Goal: Task Accomplishment & Management: Use online tool/utility

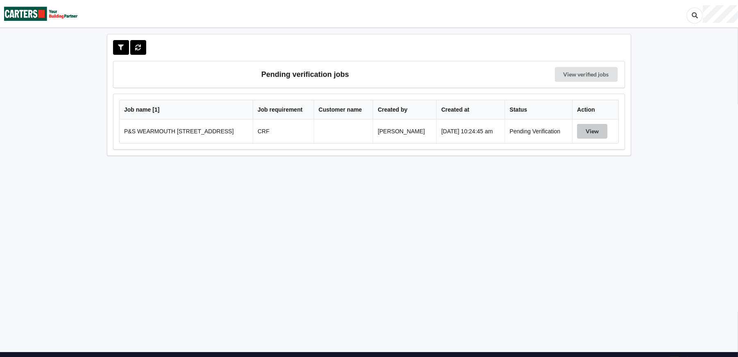
click at [592, 131] on button "View" at bounding box center [592, 131] width 30 height 15
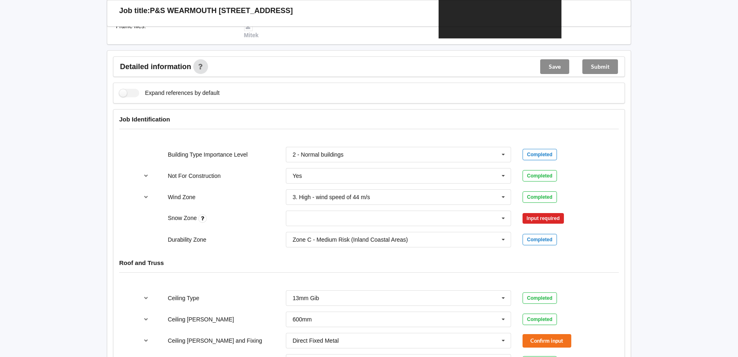
scroll to position [286, 0]
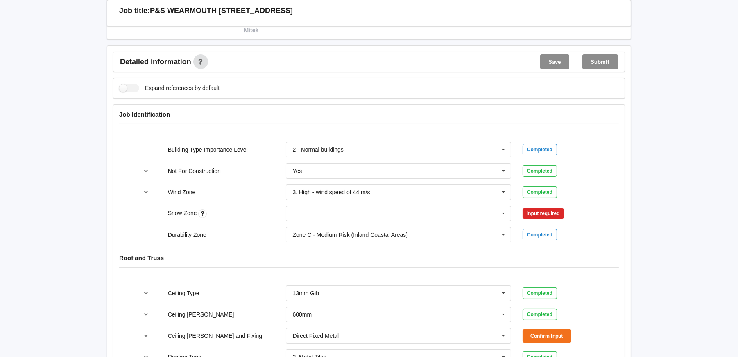
click at [539, 150] on div "Completed" at bounding box center [539, 149] width 34 height 11
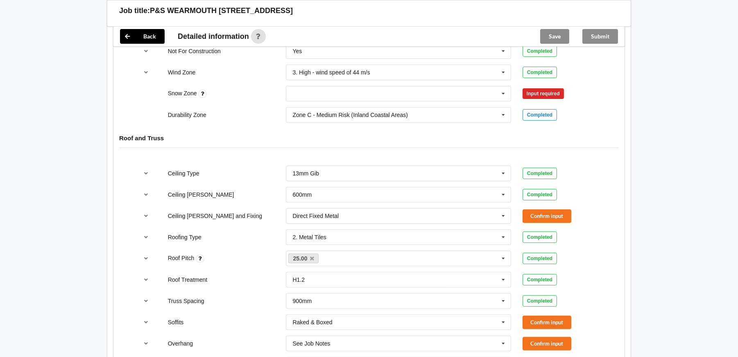
scroll to position [409, 0]
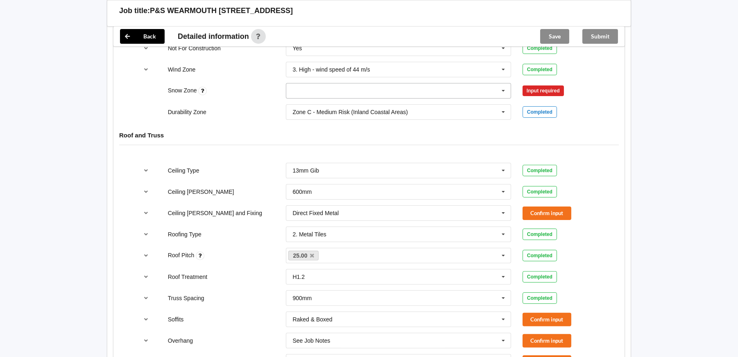
click at [501, 91] on icon at bounding box center [503, 91] width 12 height 15
click at [338, 102] on div "N0" at bounding box center [398, 105] width 224 height 15
click at [532, 90] on button "Confirm input" at bounding box center [546, 91] width 49 height 14
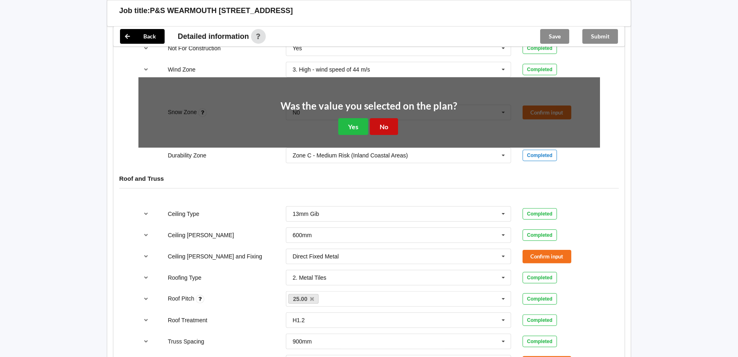
click at [381, 127] on button "No" at bounding box center [384, 126] width 28 height 17
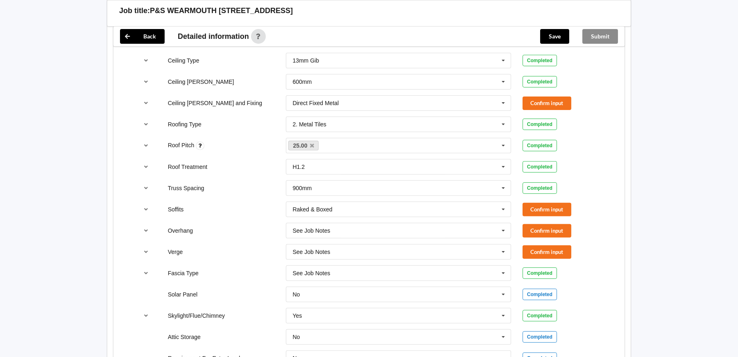
scroll to position [532, 0]
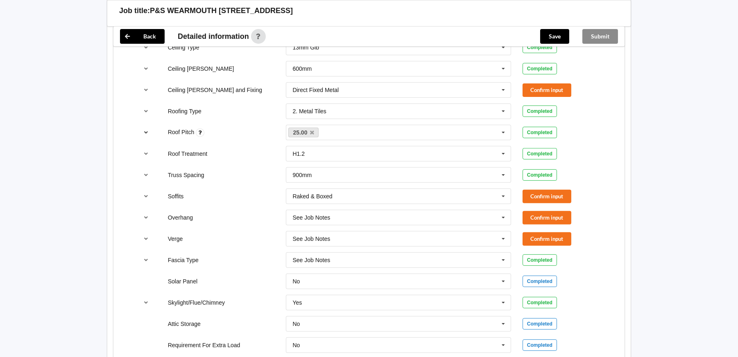
click at [146, 128] on button "reference-toggle" at bounding box center [146, 132] width 16 height 15
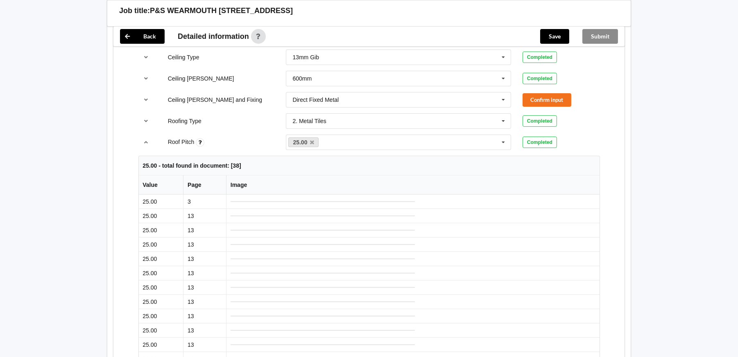
scroll to position [491, 0]
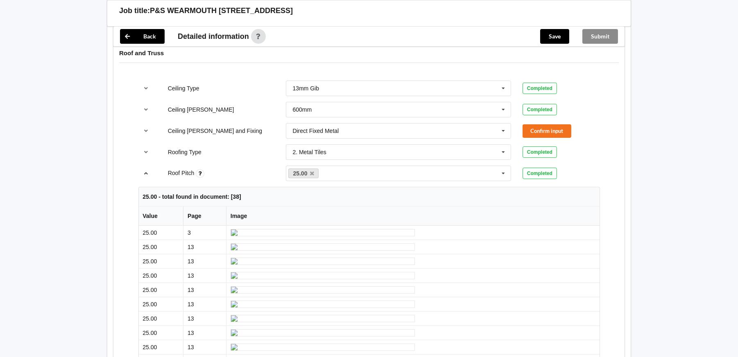
click at [145, 172] on icon "reference-toggle" at bounding box center [146, 173] width 7 height 5
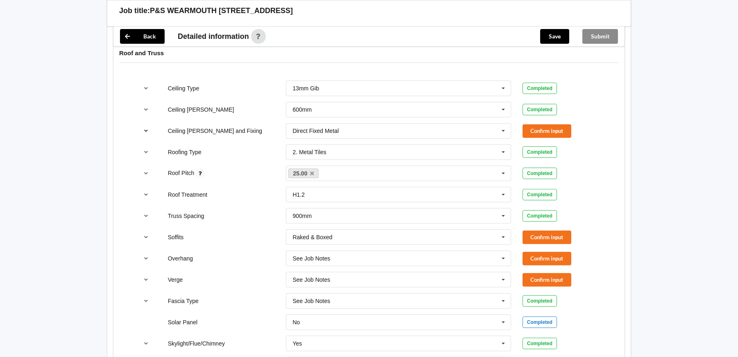
click at [144, 128] on icon "reference-toggle" at bounding box center [146, 130] width 7 height 5
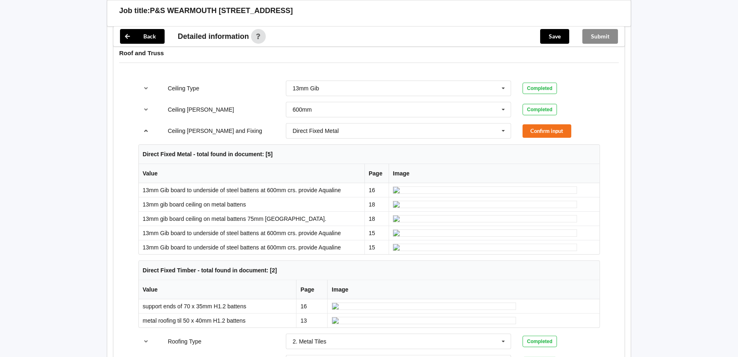
click at [147, 129] on icon "reference-toggle" at bounding box center [146, 130] width 7 height 5
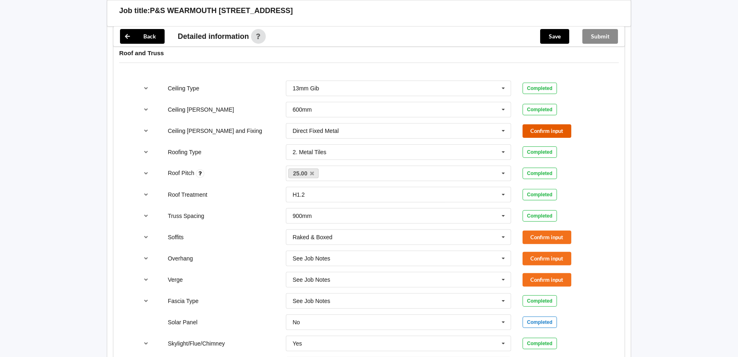
click at [547, 131] on button "Confirm input" at bounding box center [546, 131] width 49 height 14
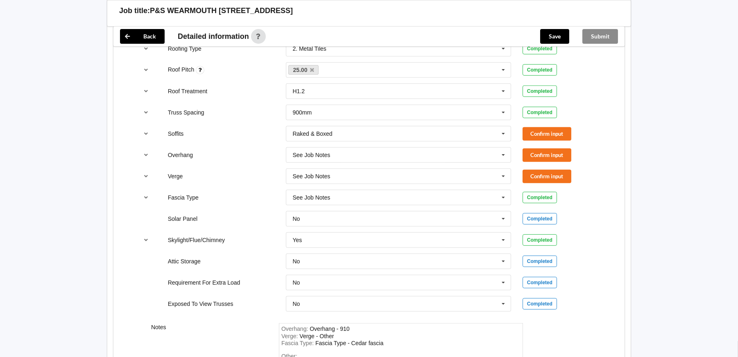
scroll to position [614, 0]
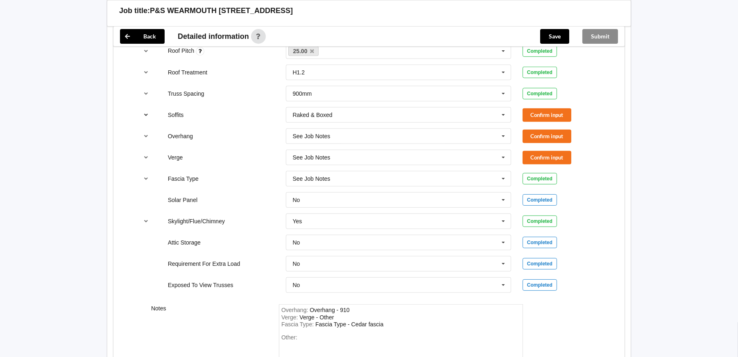
click at [144, 112] on icon "reference-toggle" at bounding box center [146, 114] width 7 height 5
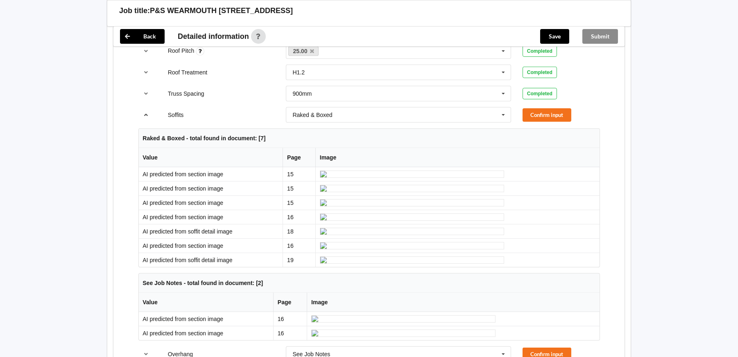
click at [143, 113] on icon "reference-toggle" at bounding box center [146, 114] width 7 height 5
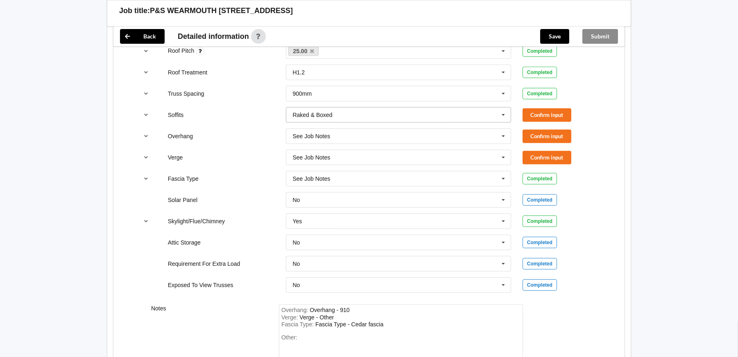
click at [502, 115] on icon at bounding box center [503, 115] width 12 height 15
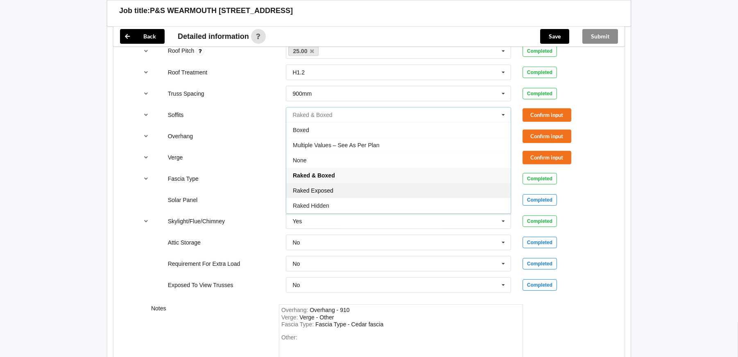
scroll to position [14, 0]
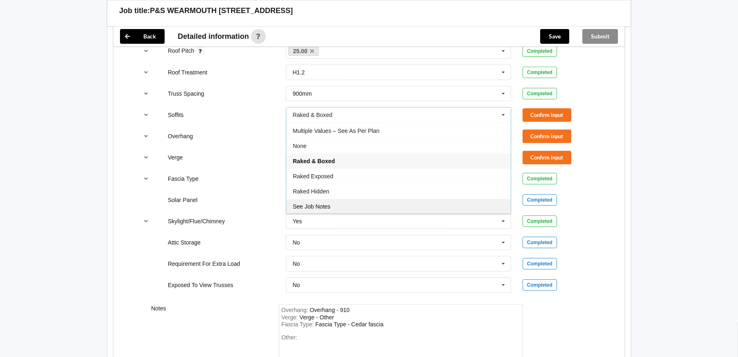
click at [437, 203] on div "See Job Notes" at bounding box center [398, 206] width 224 height 15
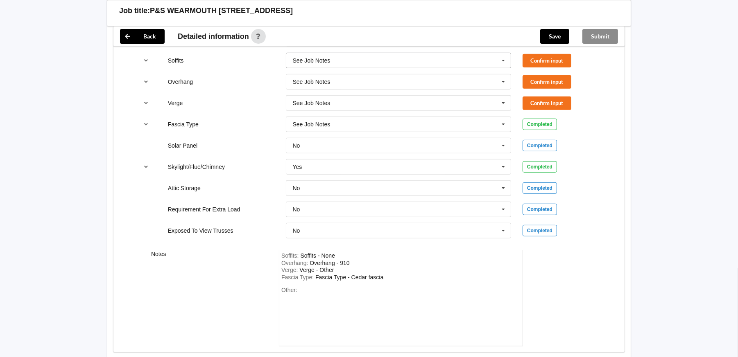
scroll to position [696, 0]
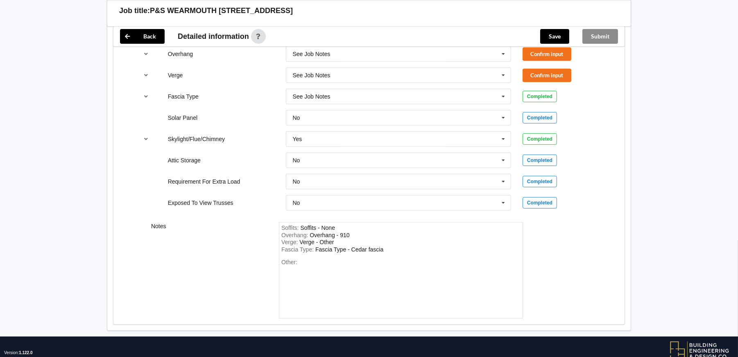
click at [286, 254] on div "Soffits : Soffits - None Overhang : Overhang - 910 Verge : Verge - Other Fascia…" at bounding box center [401, 270] width 244 height 97
click at [280, 256] on div "Soffits : Soffits - None Overhang : Overhang - 910 Verge : Verge - Other Fascia…" at bounding box center [401, 270] width 244 height 97
click at [280, 253] on div "Soffits : Soffits - None Overhang : Overhang - 910 Verge : Verge - Other Fascia…" at bounding box center [401, 270] width 244 height 97
click at [387, 248] on div "Fascia Type : Fascia Type - Cedar fascia" at bounding box center [400, 249] width 239 height 7
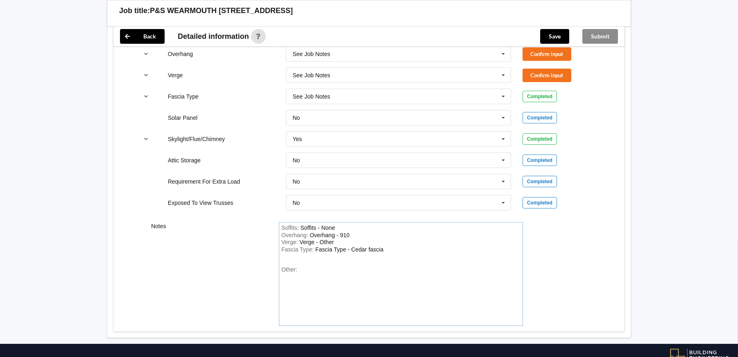
click at [384, 226] on div "Soffits : Soffits - None" at bounding box center [400, 228] width 239 height 7
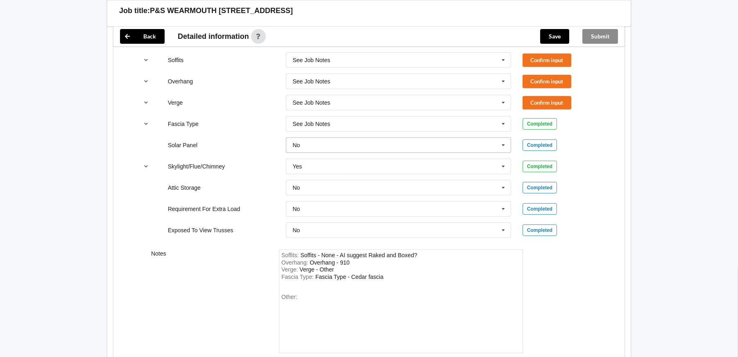
scroll to position [655, 0]
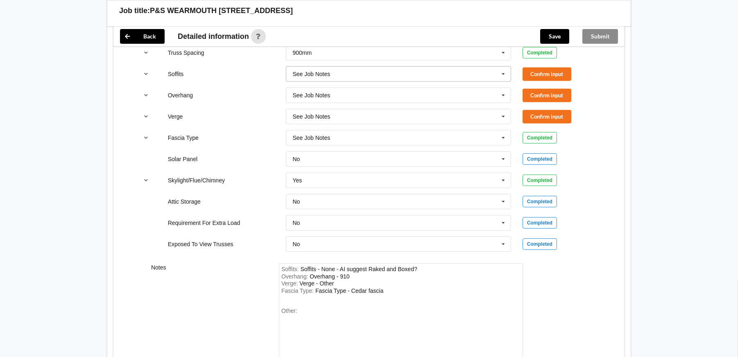
click at [502, 74] on icon at bounding box center [503, 74] width 12 height 15
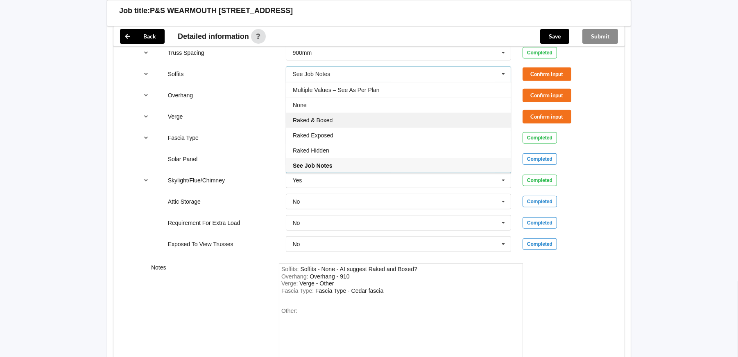
click at [339, 119] on div "Raked & Boxed" at bounding box center [398, 120] width 224 height 15
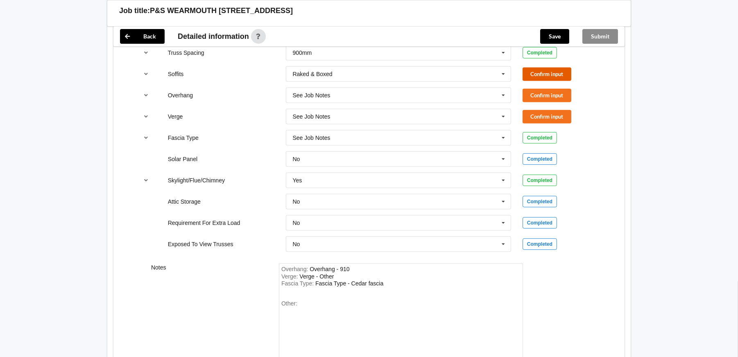
click at [558, 72] on button "Confirm input" at bounding box center [546, 75] width 49 height 14
click at [552, 93] on button "Confirm input" at bounding box center [546, 96] width 49 height 14
click at [551, 112] on button "Confirm input" at bounding box center [546, 117] width 49 height 14
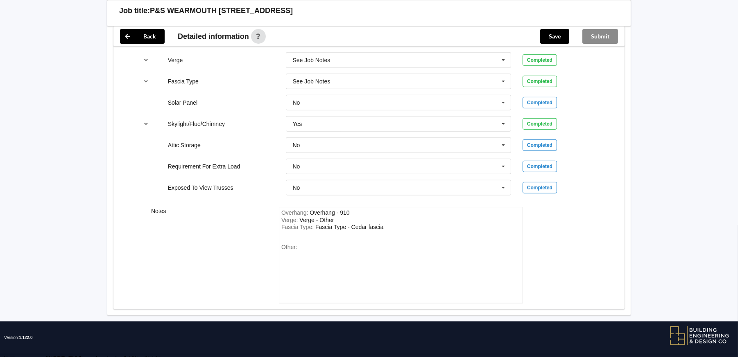
scroll to position [716, 0]
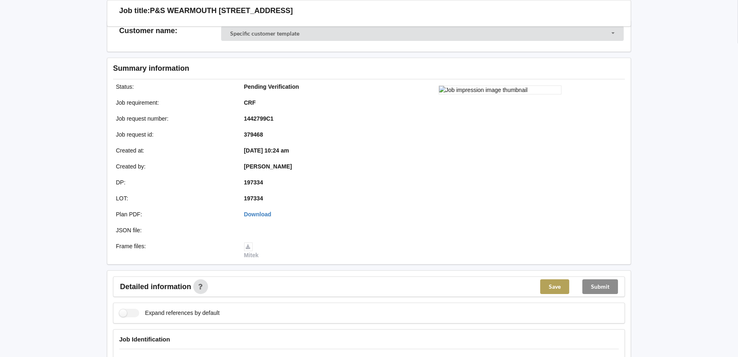
click at [555, 280] on button "Save" at bounding box center [554, 287] width 29 height 15
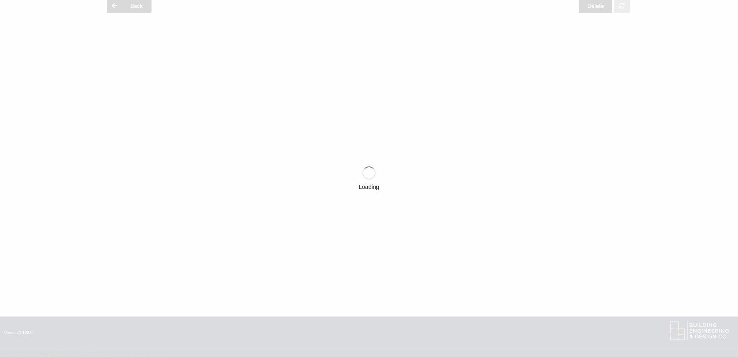
scroll to position [61, 0]
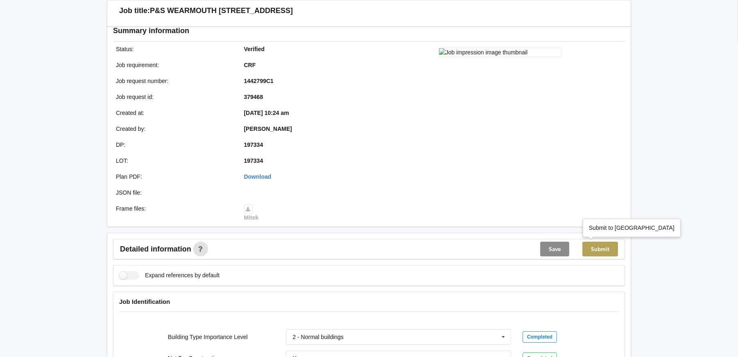
click at [607, 246] on button "Submit" at bounding box center [600, 249] width 36 height 15
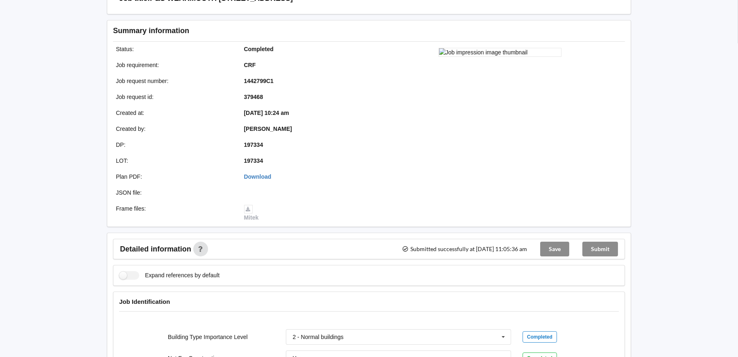
scroll to position [0, 0]
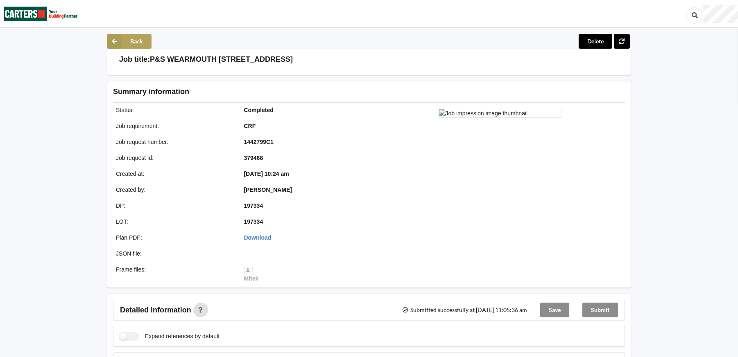
click at [111, 39] on icon at bounding box center [114, 41] width 15 height 15
